Goal: Task Accomplishment & Management: Manage account settings

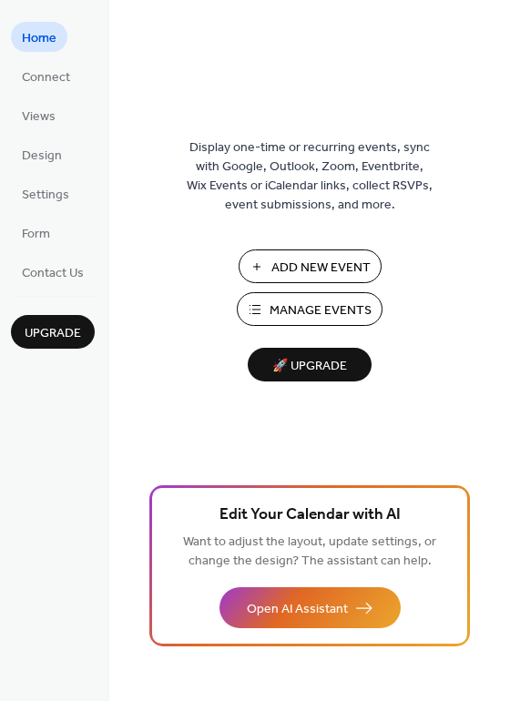
click at [292, 301] on span "Manage Events" at bounding box center [320, 310] width 102 height 19
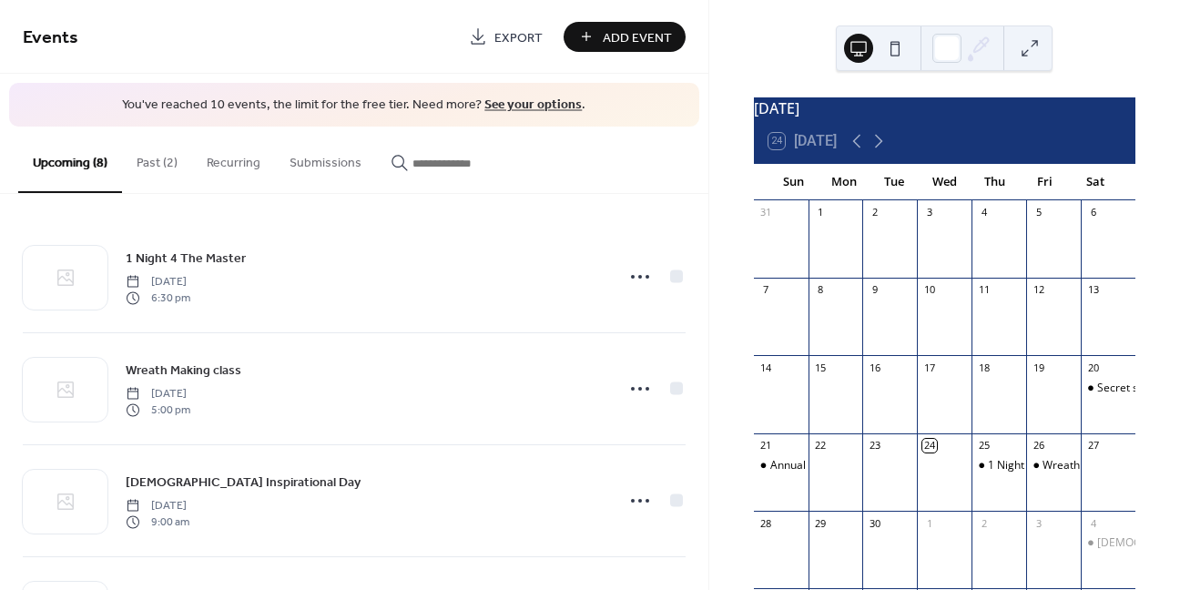
click at [162, 162] on button "Past (2)" at bounding box center [157, 159] width 70 height 65
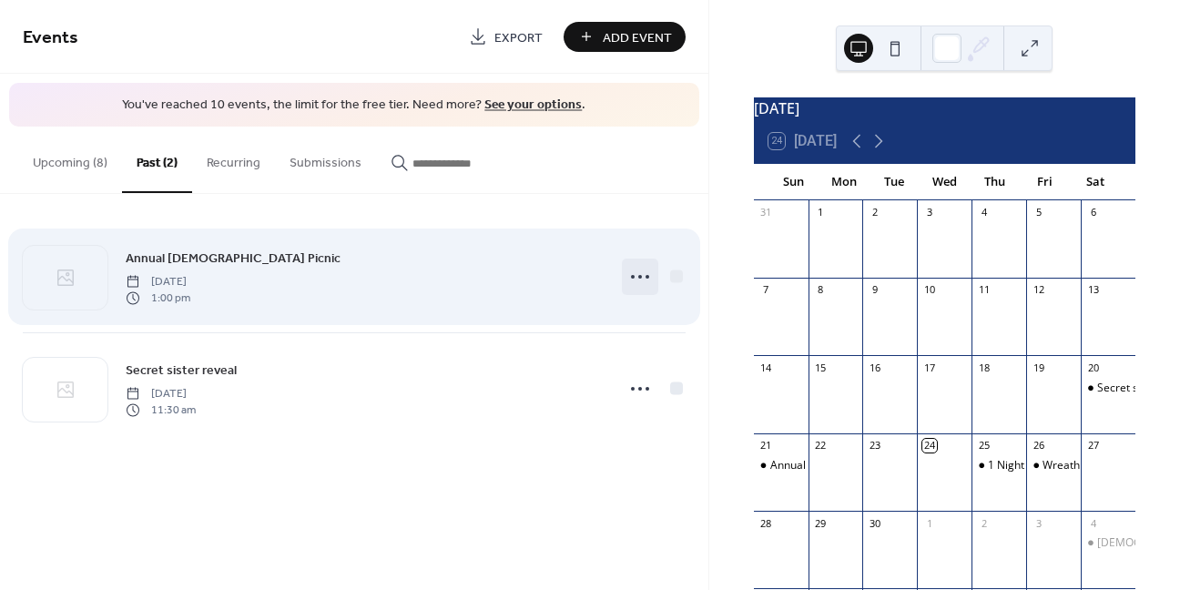
click at [643, 273] on icon at bounding box center [639, 276] width 29 height 29
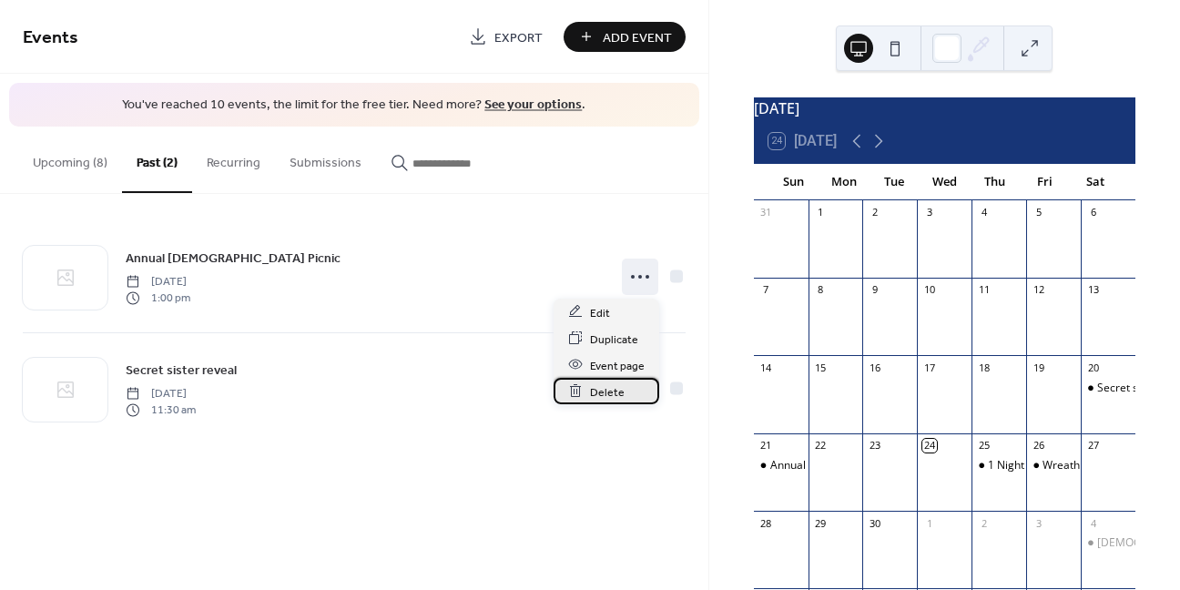
click at [615, 388] on span "Delete" at bounding box center [607, 391] width 35 height 19
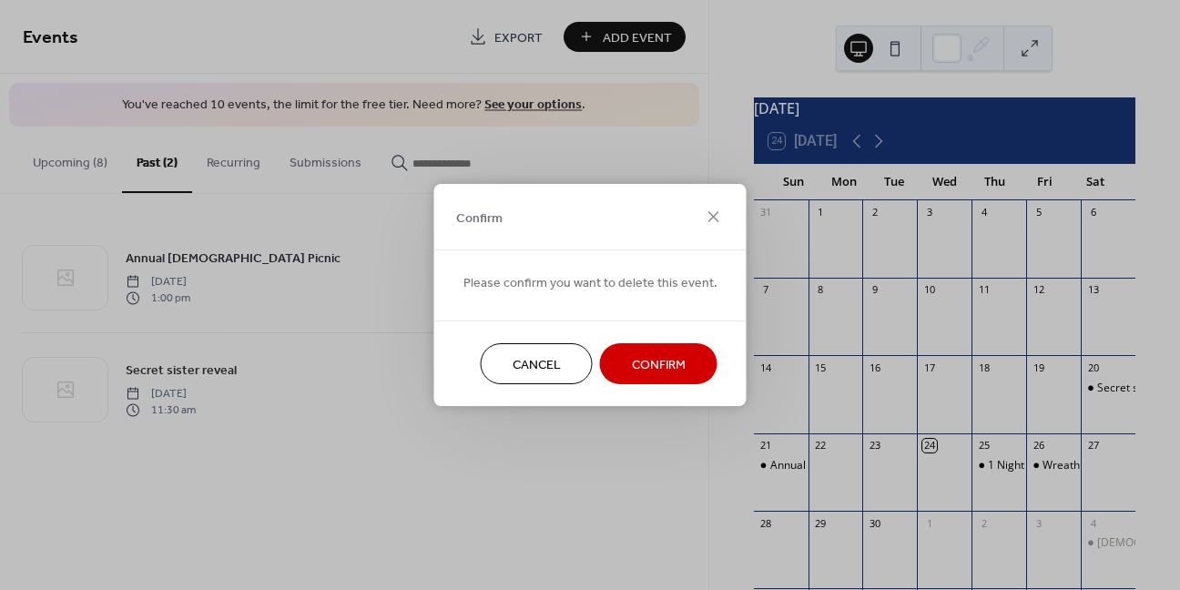
click at [636, 361] on span "Confirm" at bounding box center [659, 365] width 54 height 19
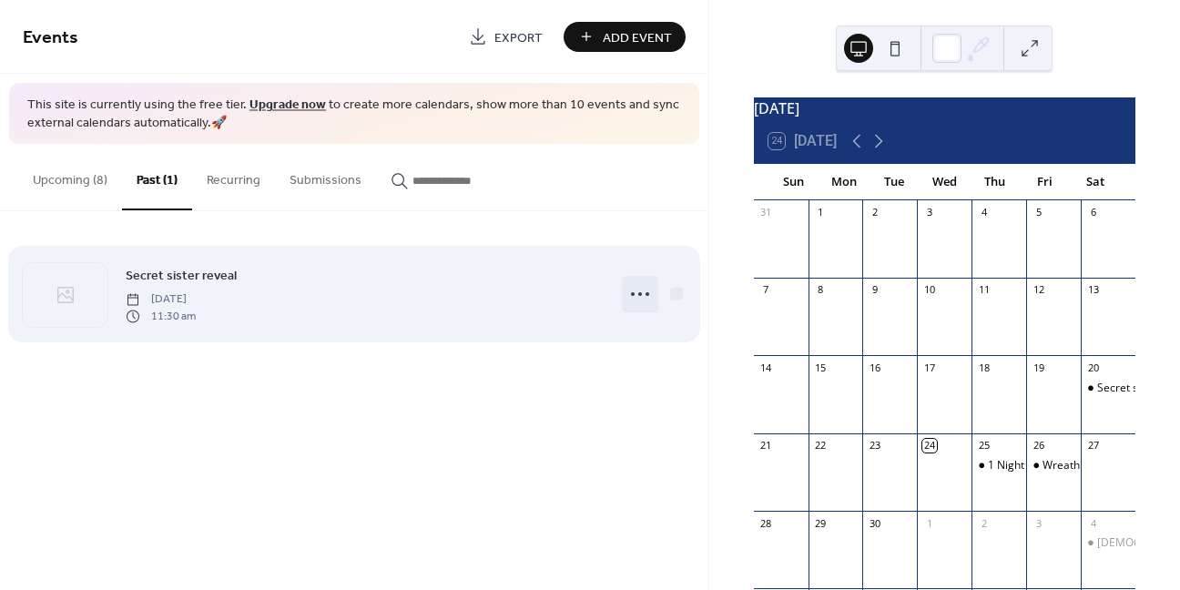
click at [642, 299] on icon at bounding box center [639, 294] width 29 height 29
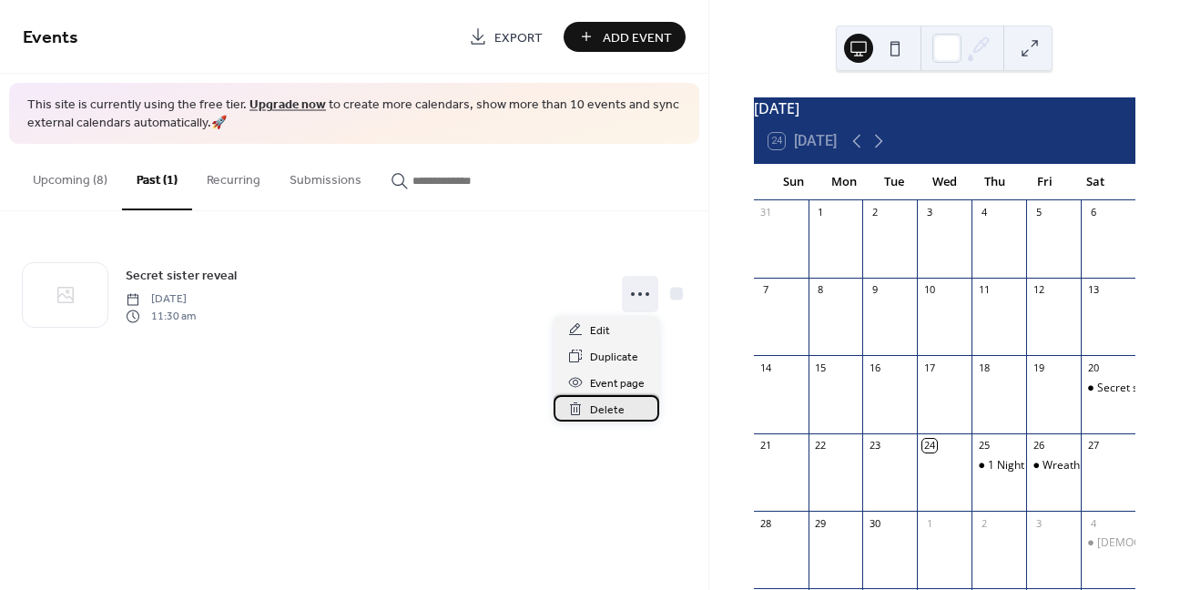
click at [622, 410] on span "Delete" at bounding box center [607, 410] width 35 height 19
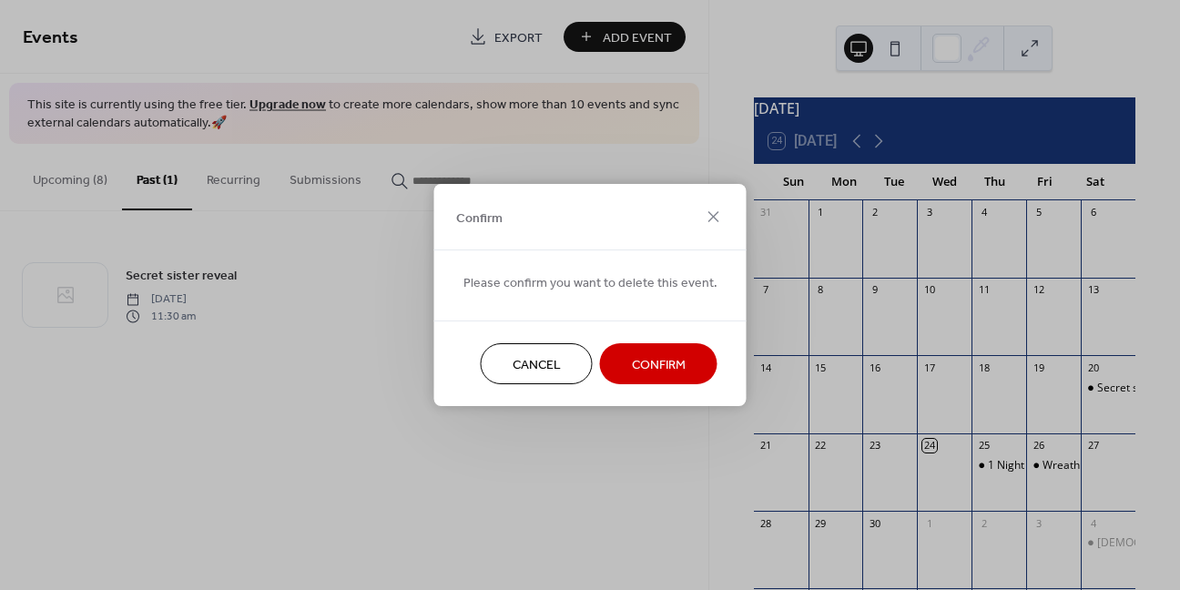
click at [638, 358] on span "Confirm" at bounding box center [659, 365] width 54 height 19
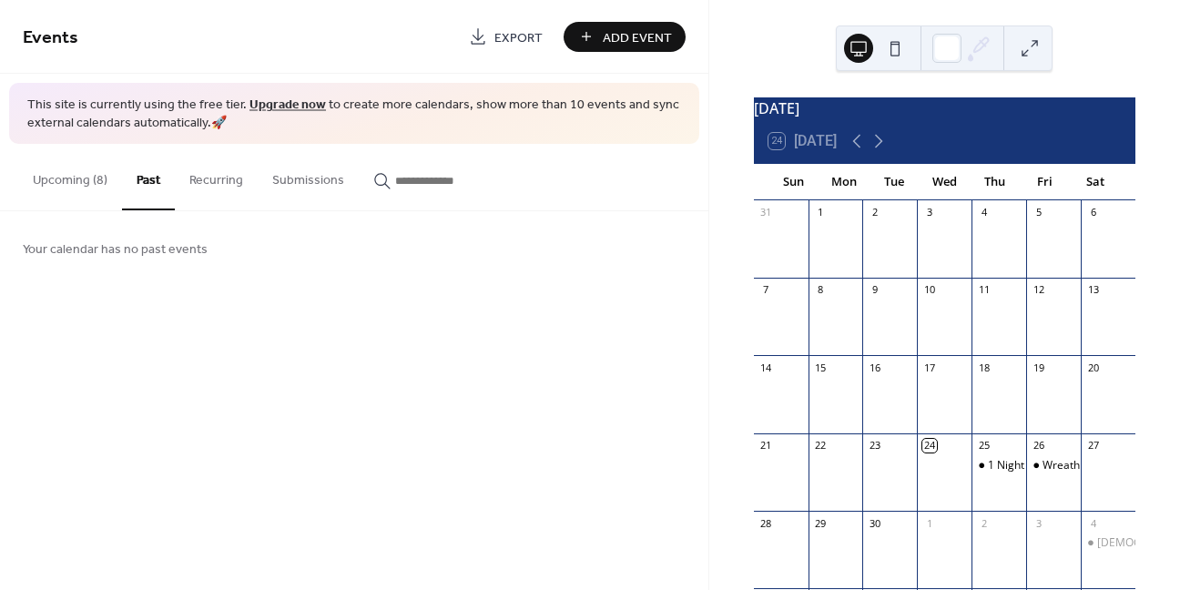
click at [81, 182] on button "Upcoming (8)" at bounding box center [70, 176] width 104 height 65
